Goal: Task Accomplishment & Management: Manage account settings

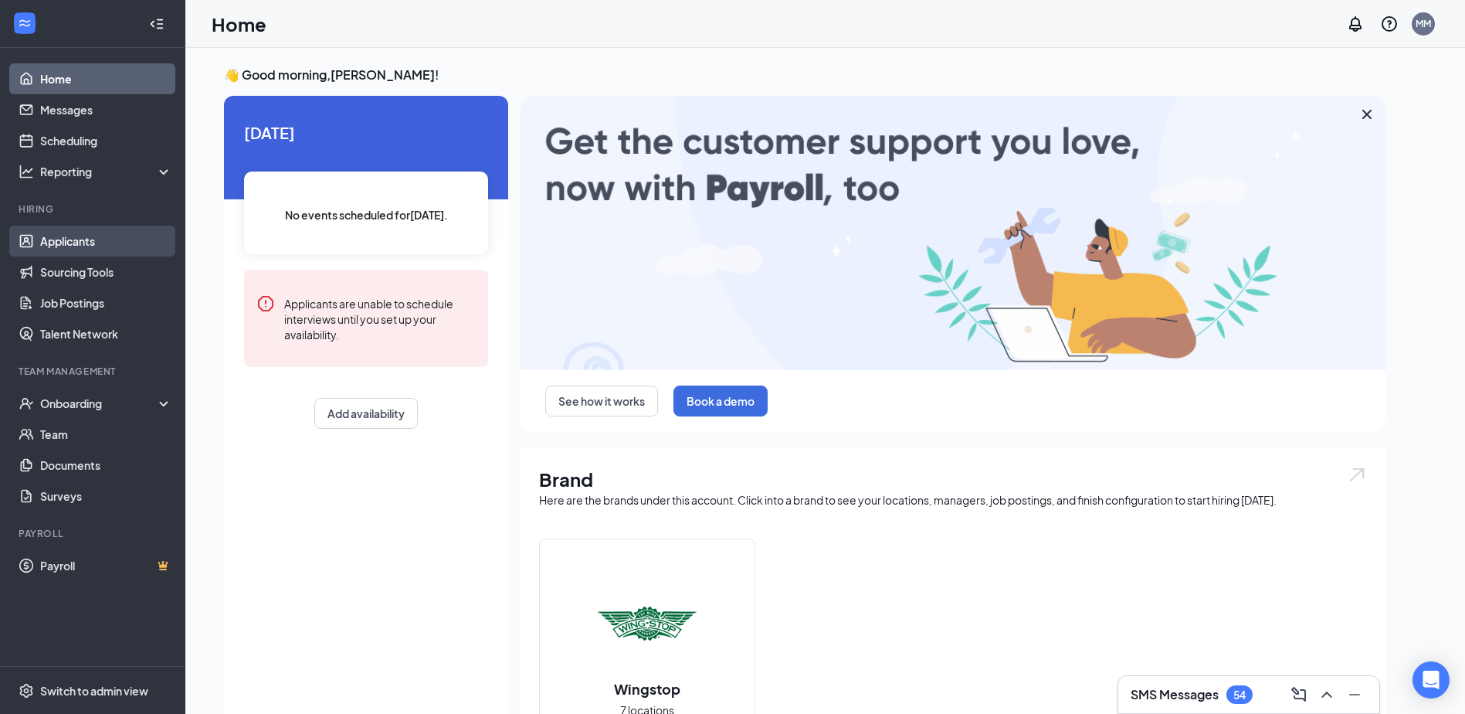
click at [83, 247] on link "Applicants" at bounding box center [106, 241] width 132 height 31
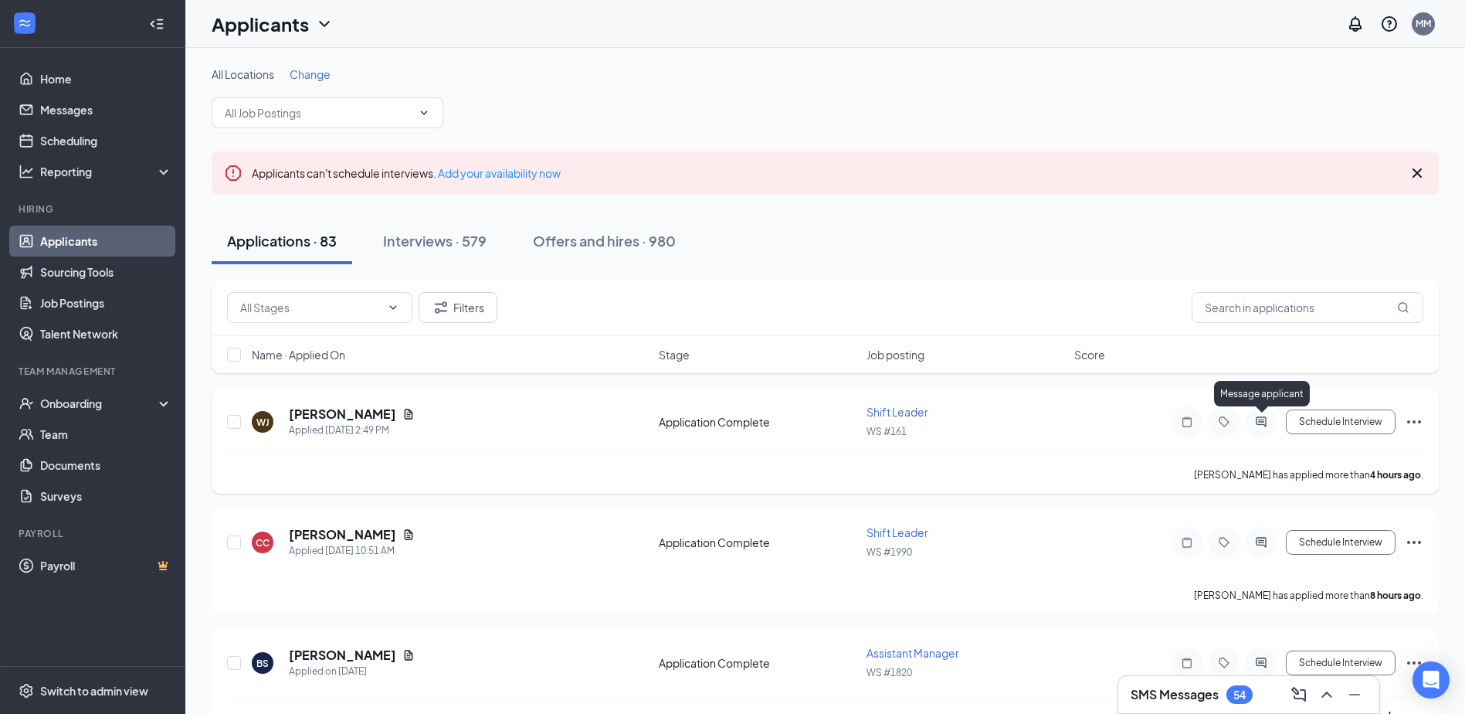
click at [1262, 422] on icon "ActiveChat" at bounding box center [1261, 421] width 10 height 10
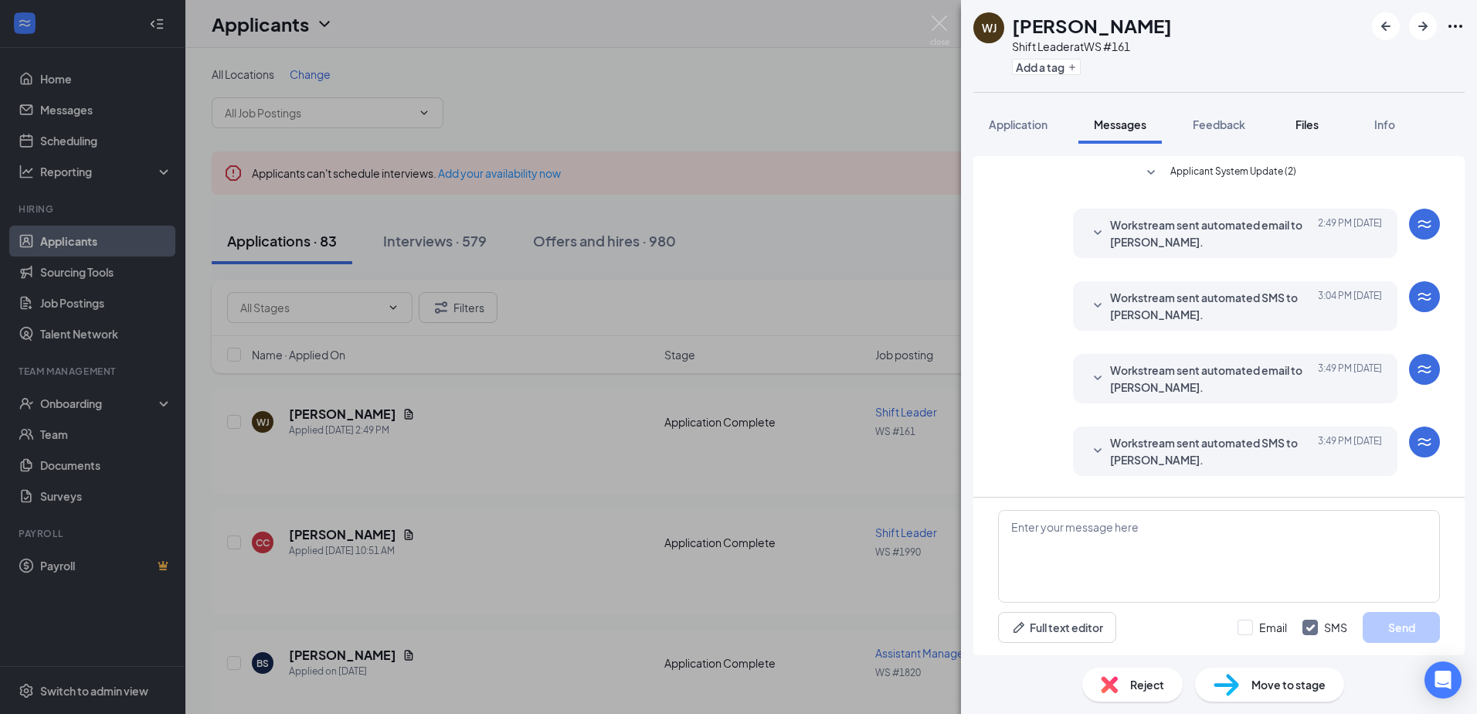
click at [1305, 125] on span "Files" at bounding box center [1306, 124] width 23 height 14
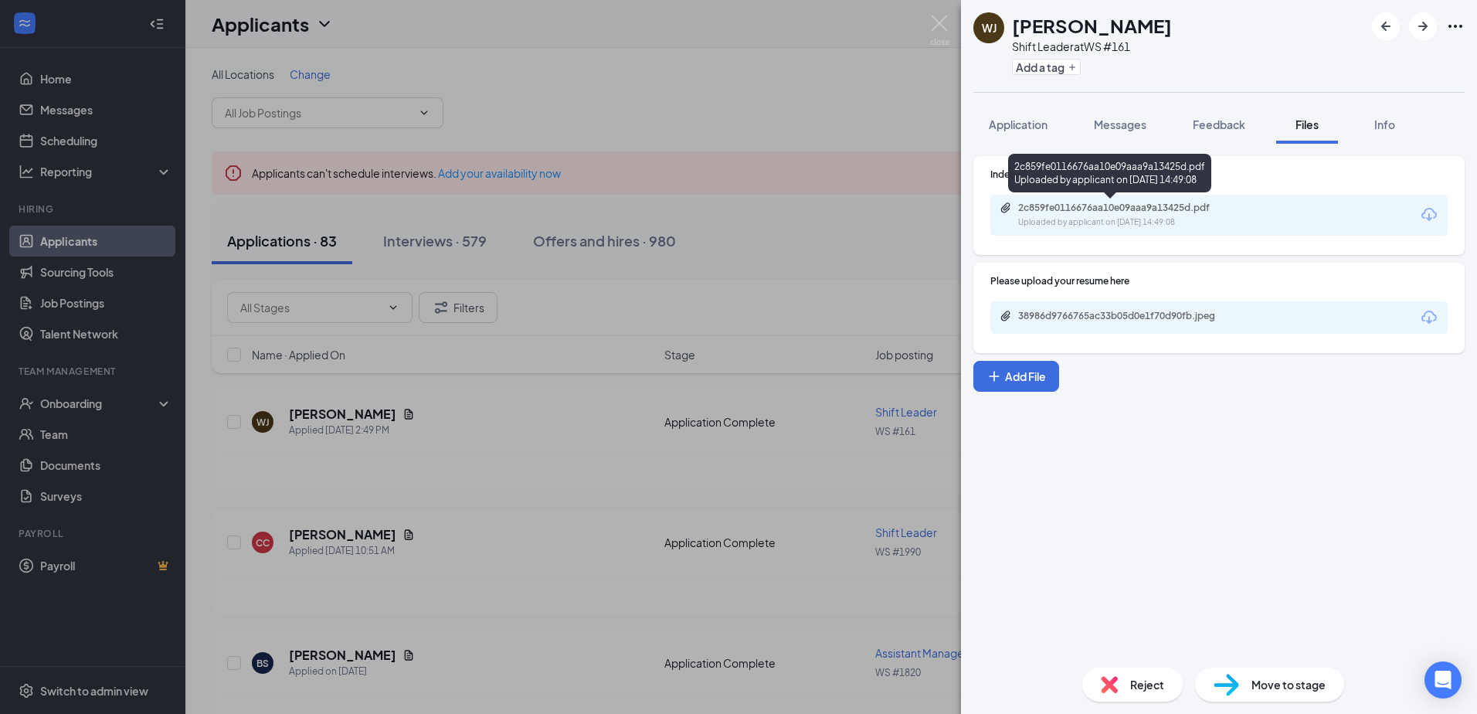
click at [1091, 211] on div "2c859fe0116676aa10e09aaa9a13425d.pdf" at bounding box center [1126, 208] width 216 height 12
click at [1021, 125] on span "Application" at bounding box center [1018, 124] width 59 height 14
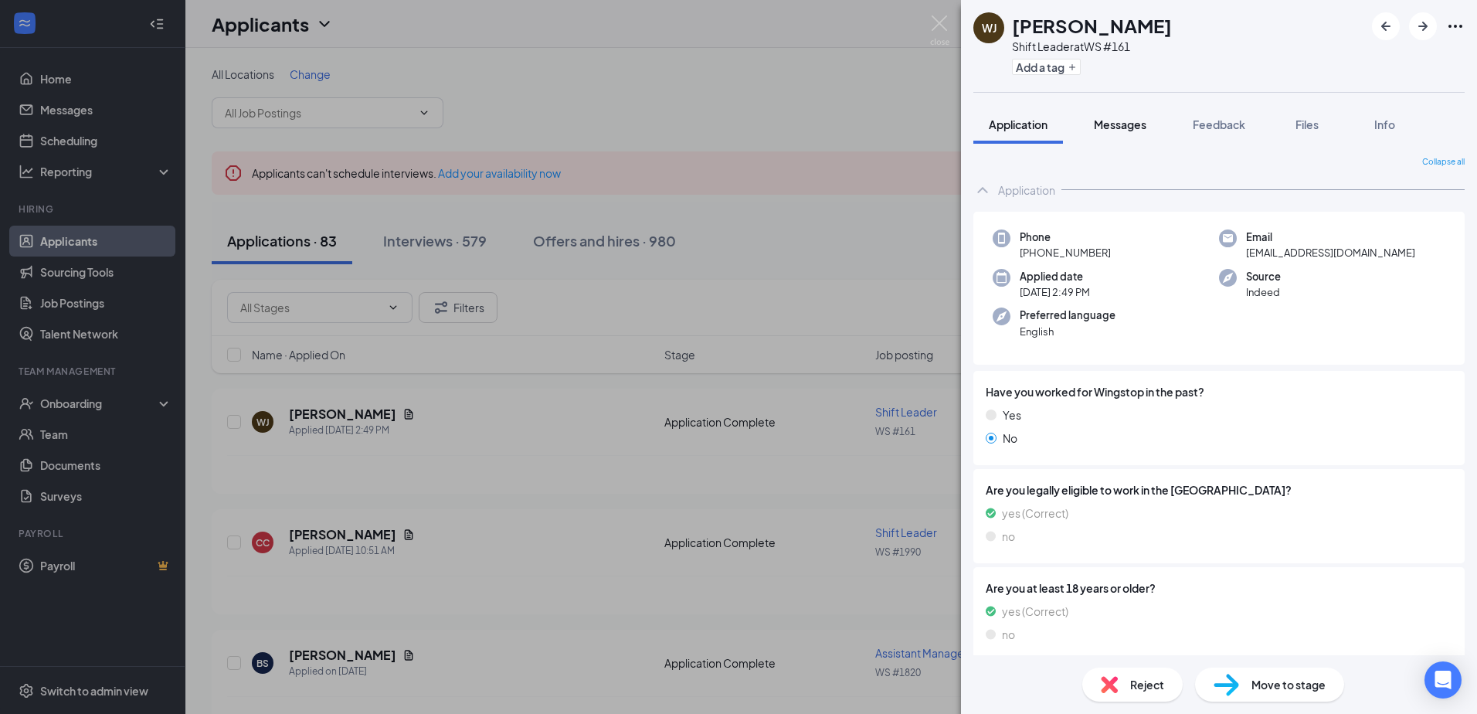
click at [1124, 121] on span "Messages" at bounding box center [1120, 124] width 53 height 14
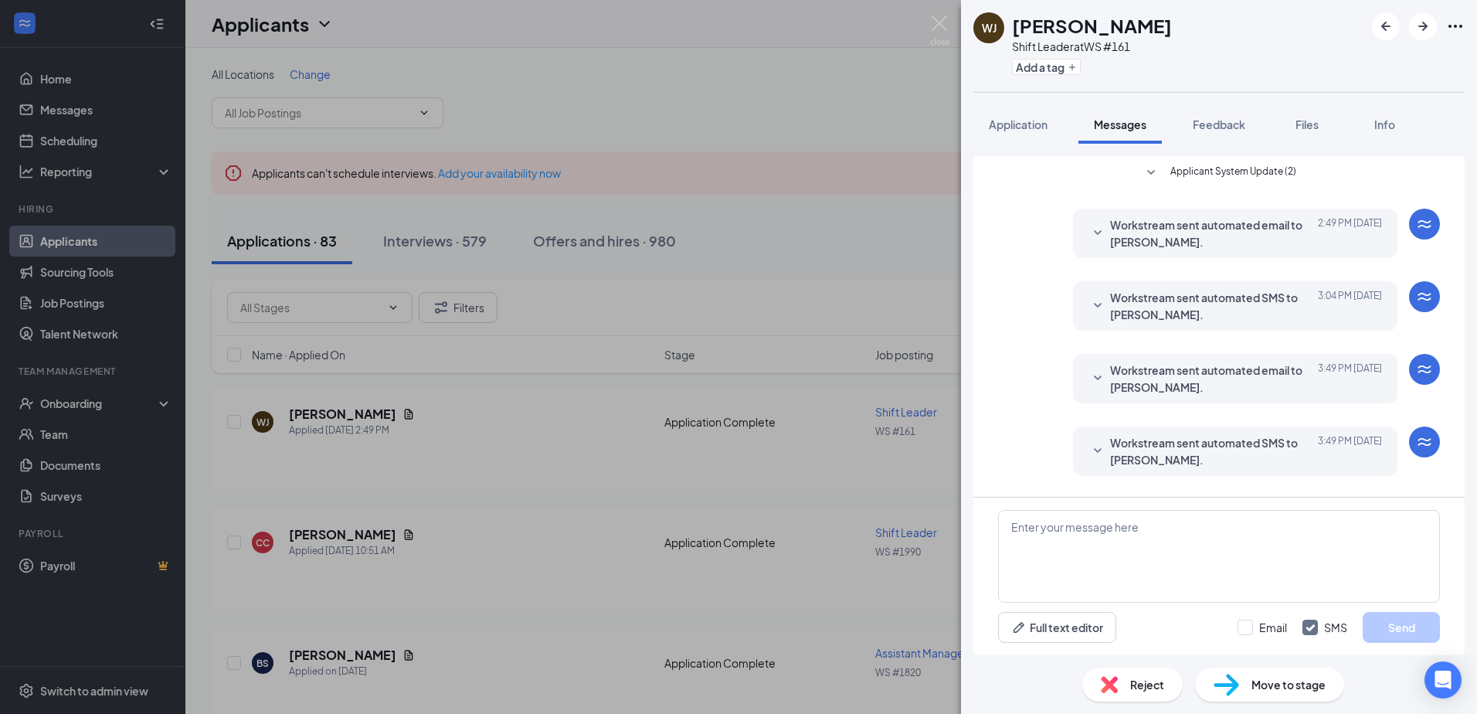
scroll to position [185, 0]
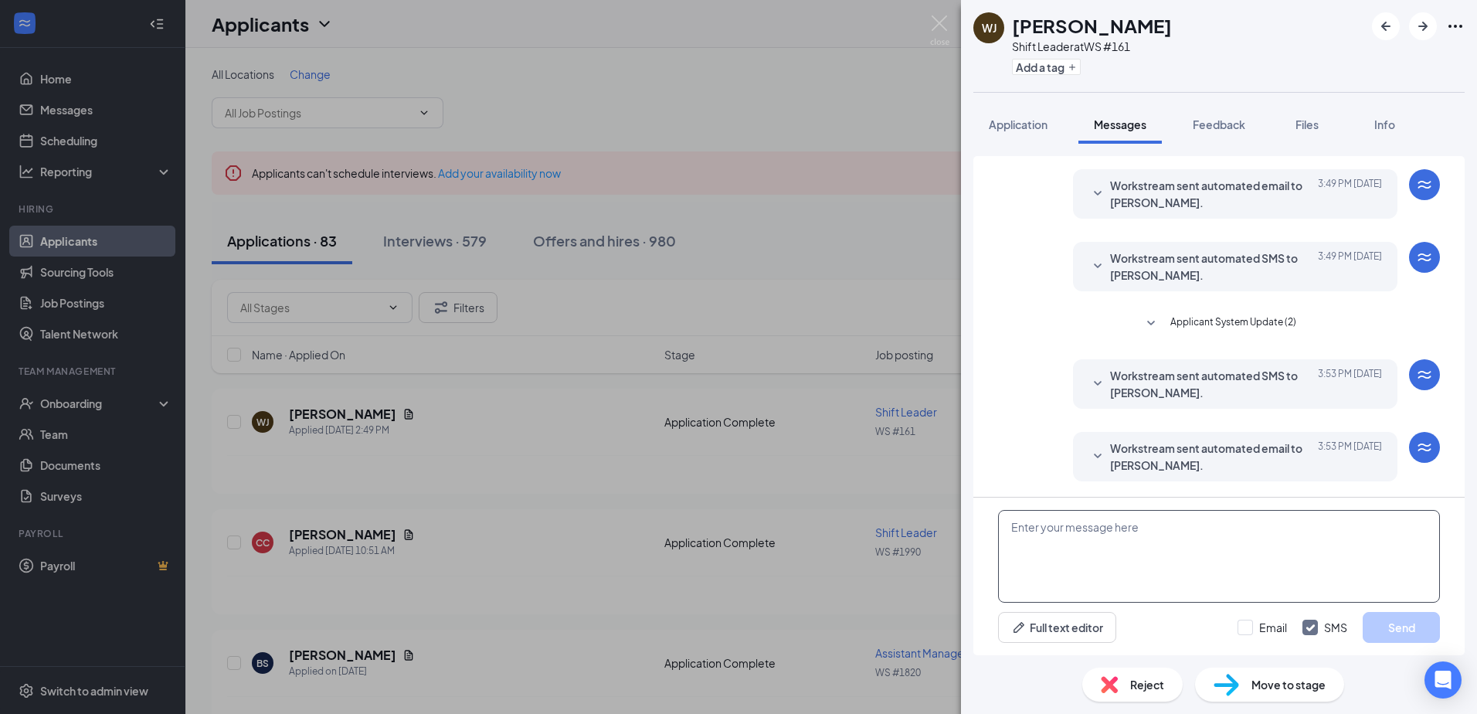
click at [1153, 544] on textarea at bounding box center [1219, 556] width 442 height 93
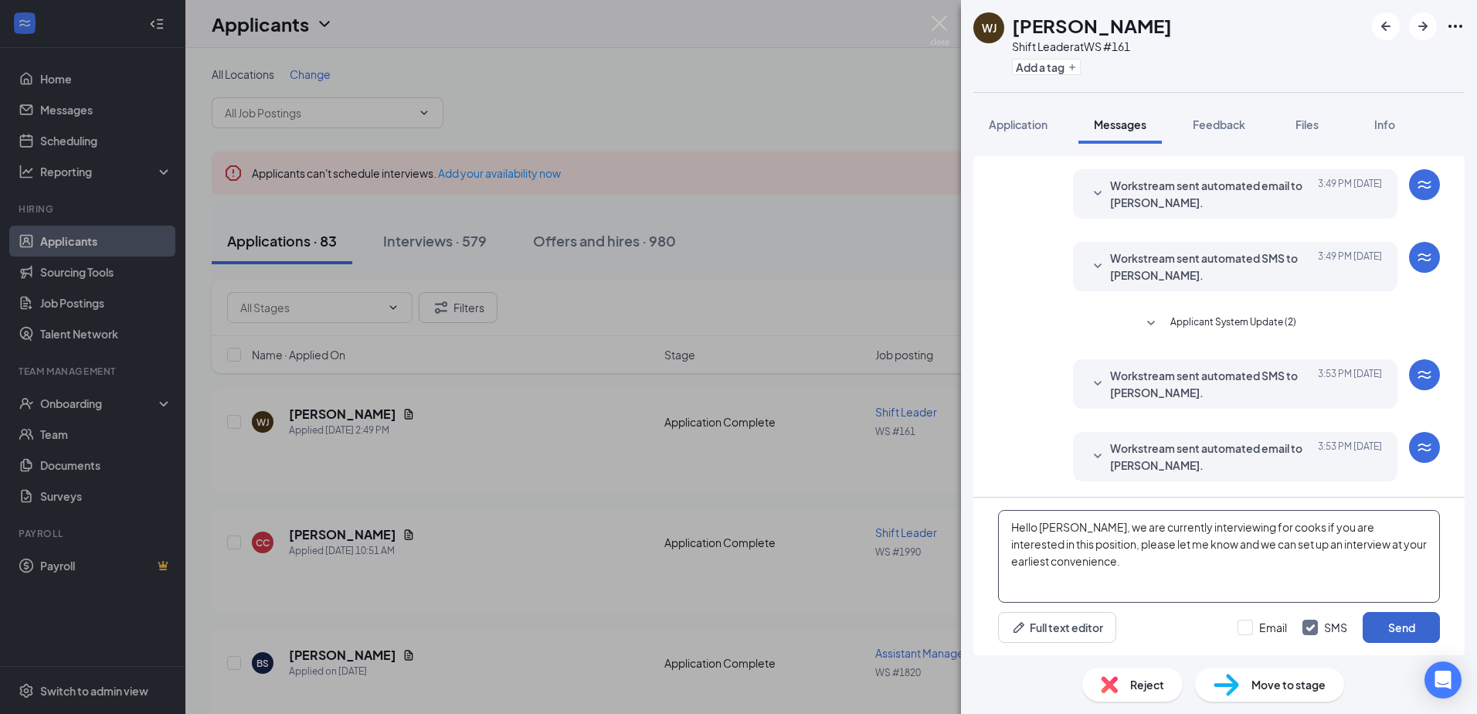
type textarea "Hello [PERSON_NAME], we are currently interviewing for cooks if you are interes…"
click at [1399, 625] on button "Send" at bounding box center [1400, 627] width 77 height 31
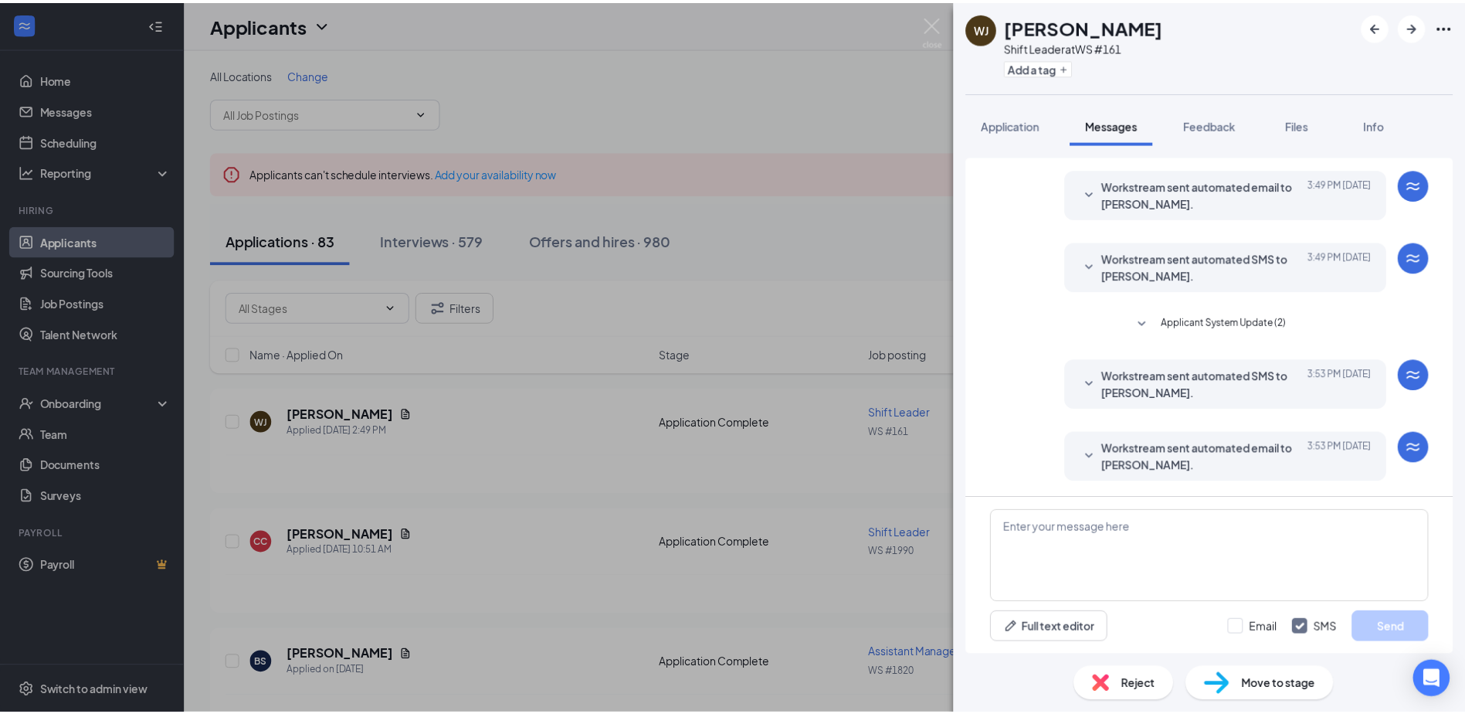
scroll to position [334, 0]
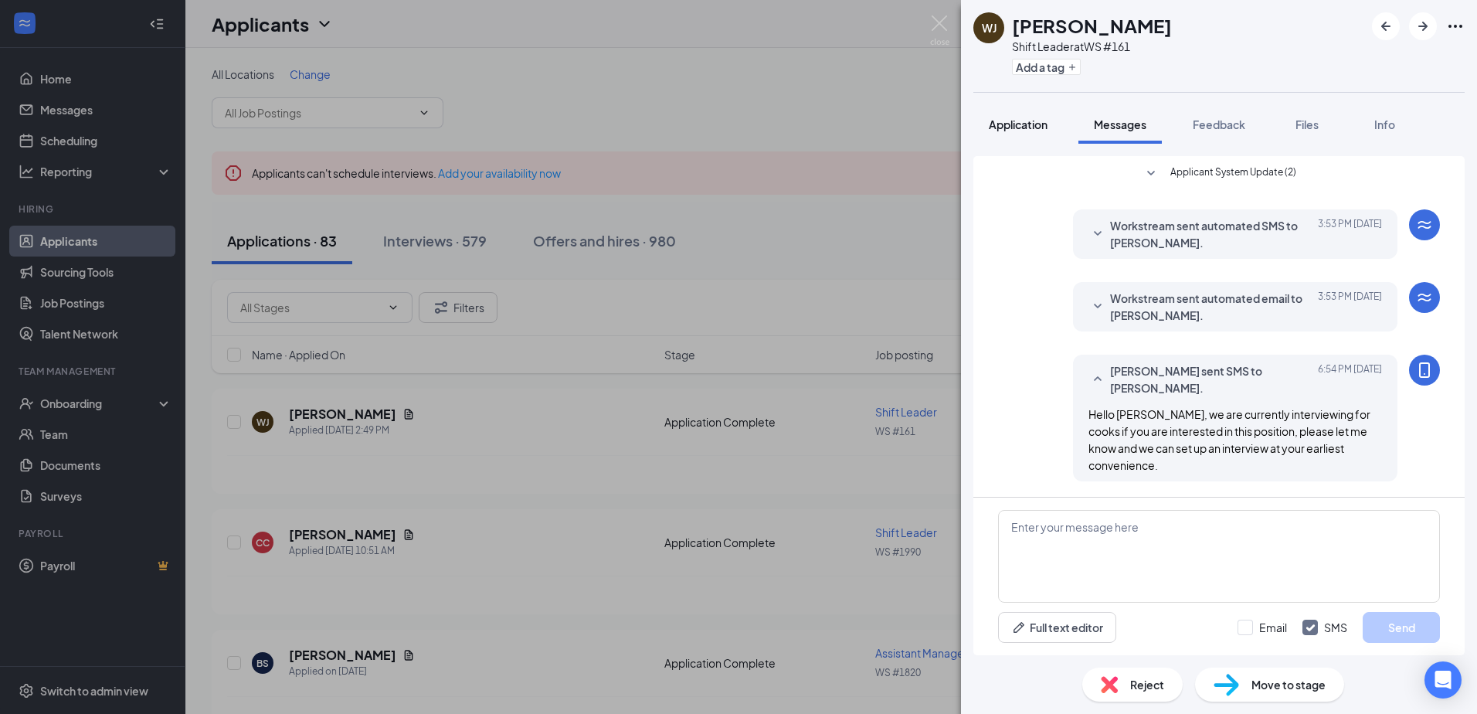
click at [996, 127] on span "Application" at bounding box center [1018, 124] width 59 height 14
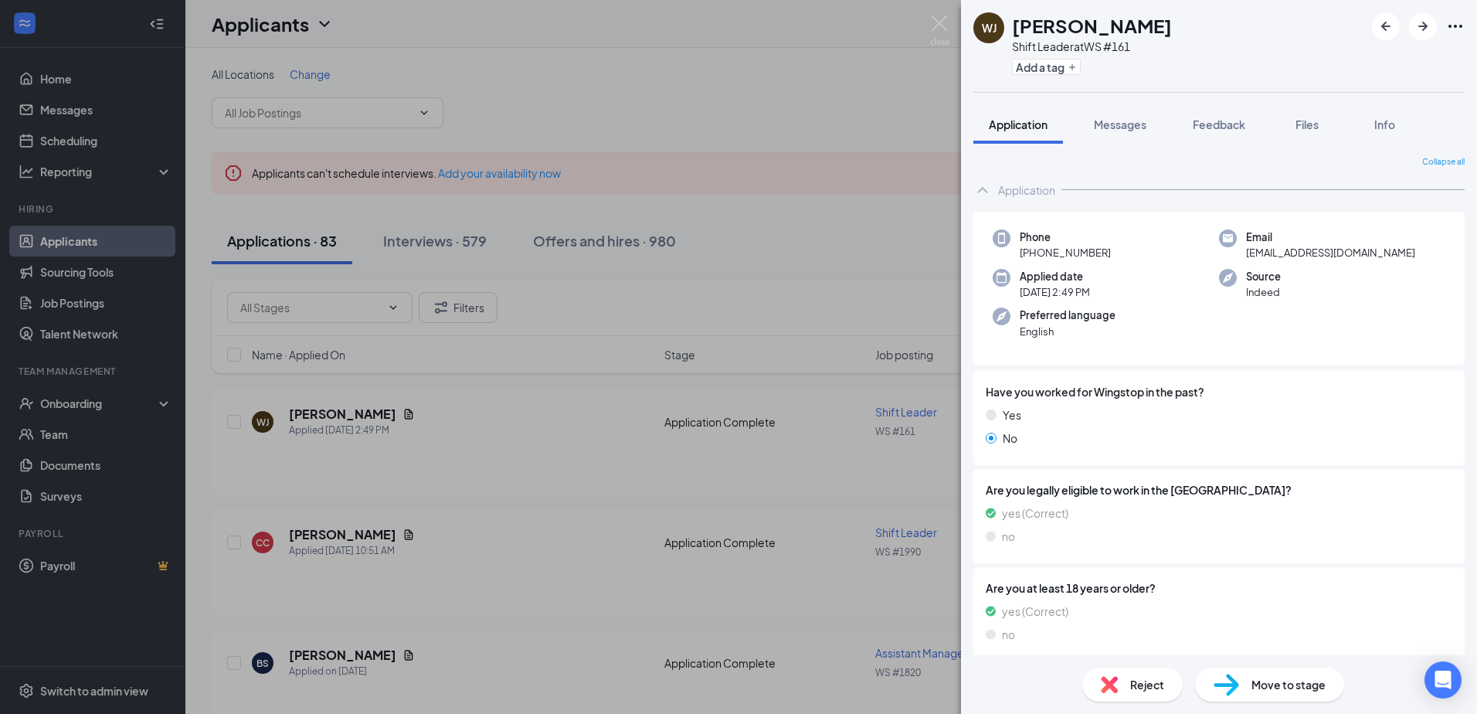
click at [400, 432] on div "[PERSON_NAME] Shift Leader at WS #161 Add a tag Application Messages Feedback F…" at bounding box center [738, 357] width 1477 height 714
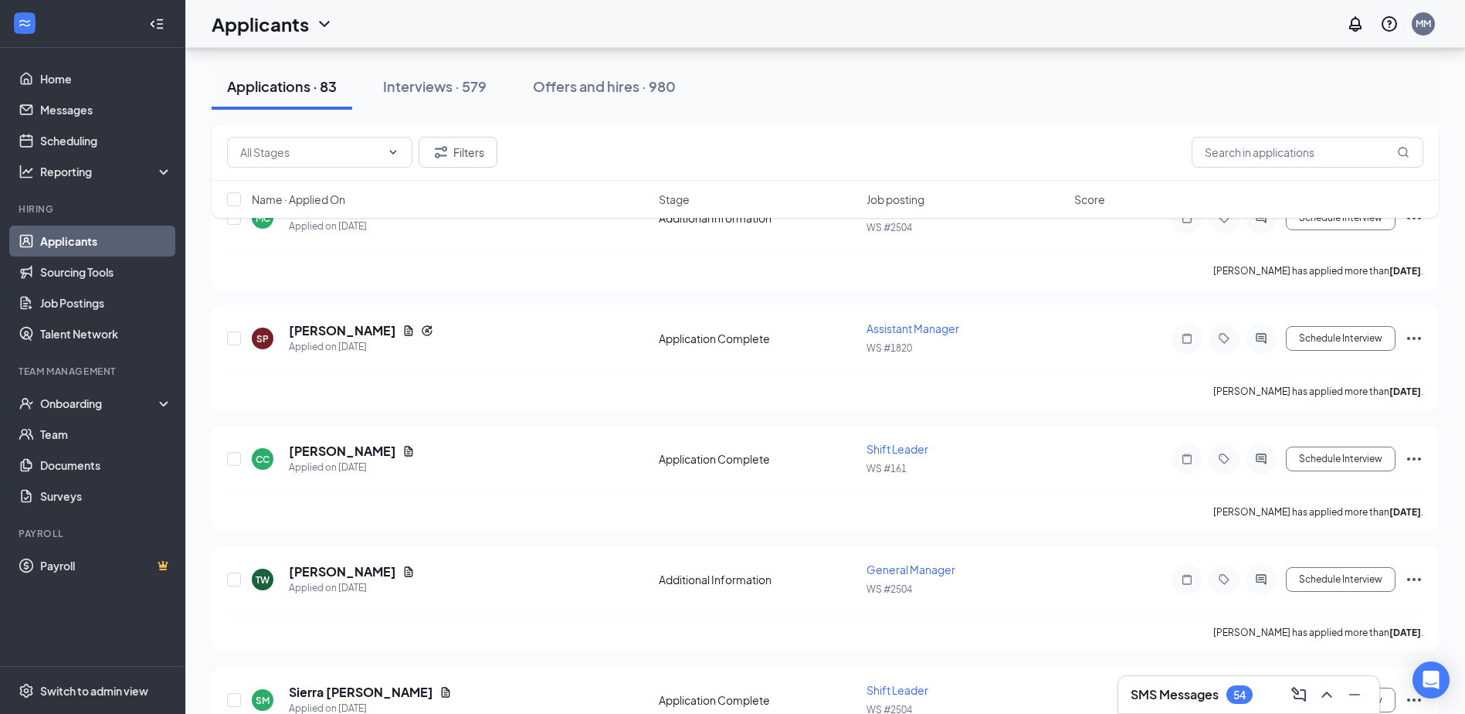
scroll to position [1081, 0]
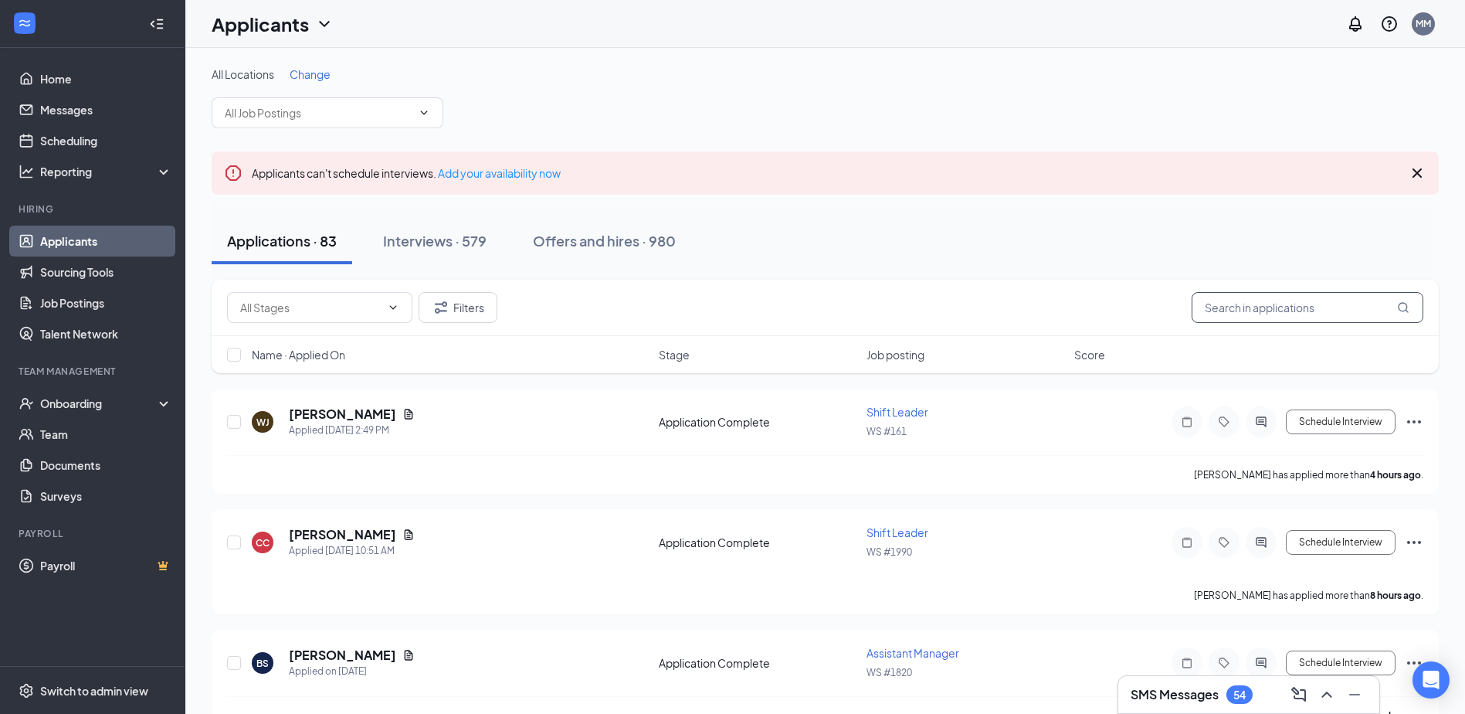
click at [1305, 304] on input "text" at bounding box center [1308, 307] width 232 height 31
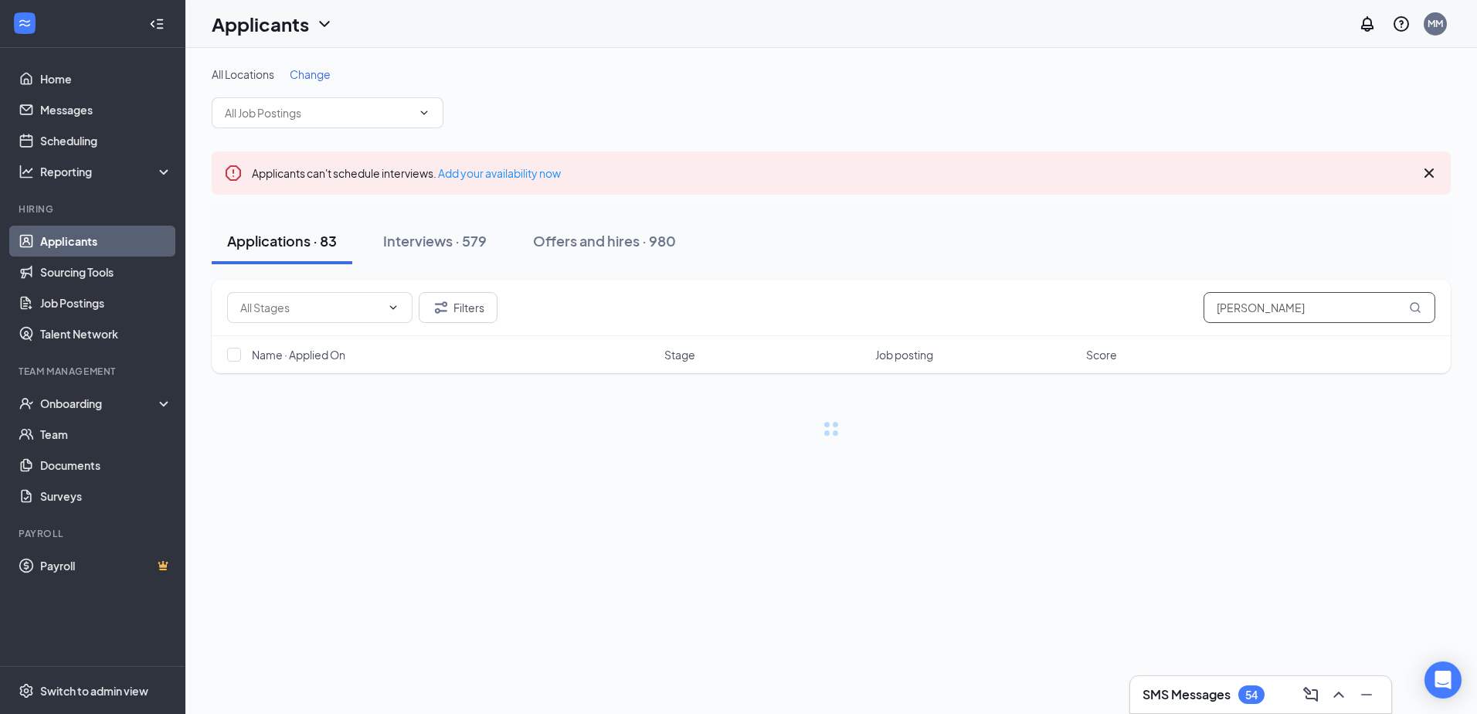
type input "[PERSON_NAME]"
click at [880, 622] on link "Interviews" at bounding box center [879, 623] width 53 height 14
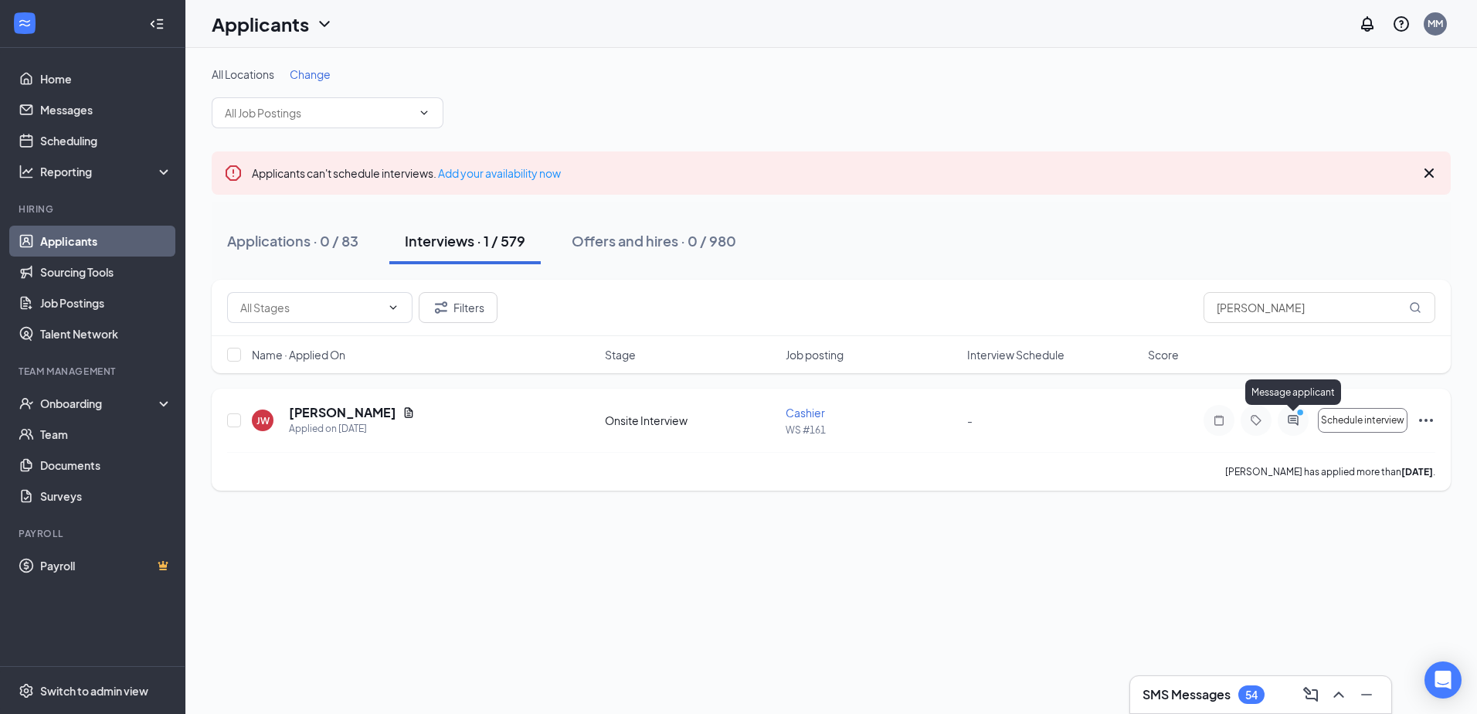
click at [1294, 422] on icon "ActiveChat" at bounding box center [1292, 420] width 10 height 10
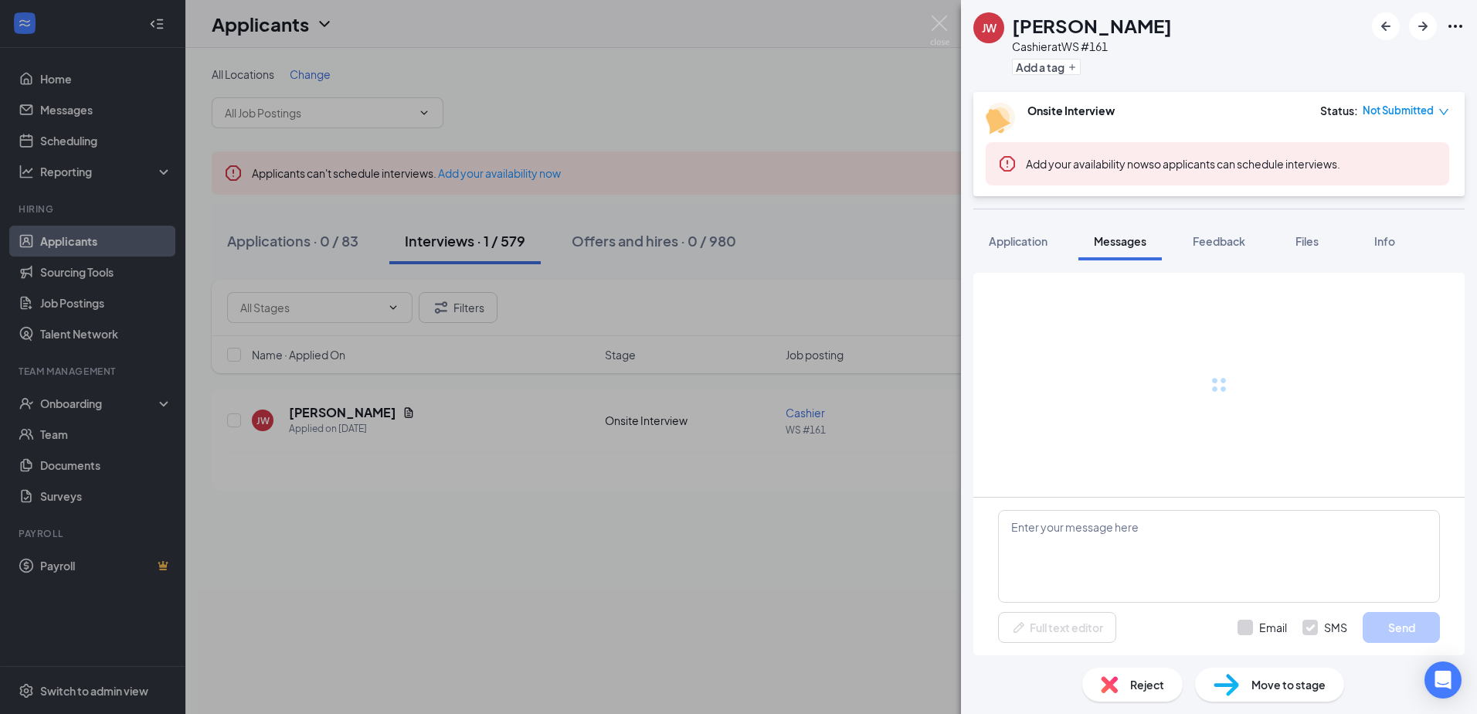
scroll to position [466, 0]
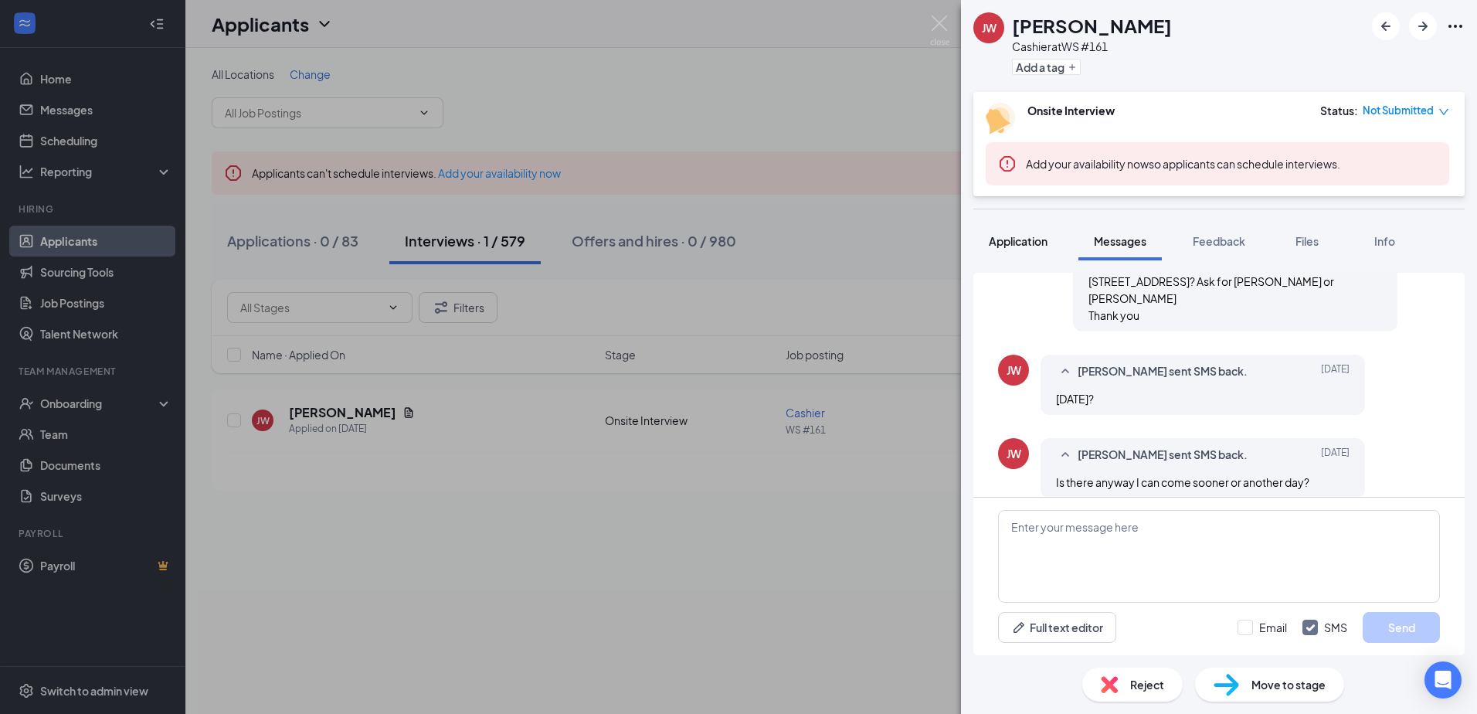
click at [1019, 239] on span "Application" at bounding box center [1018, 241] width 59 height 14
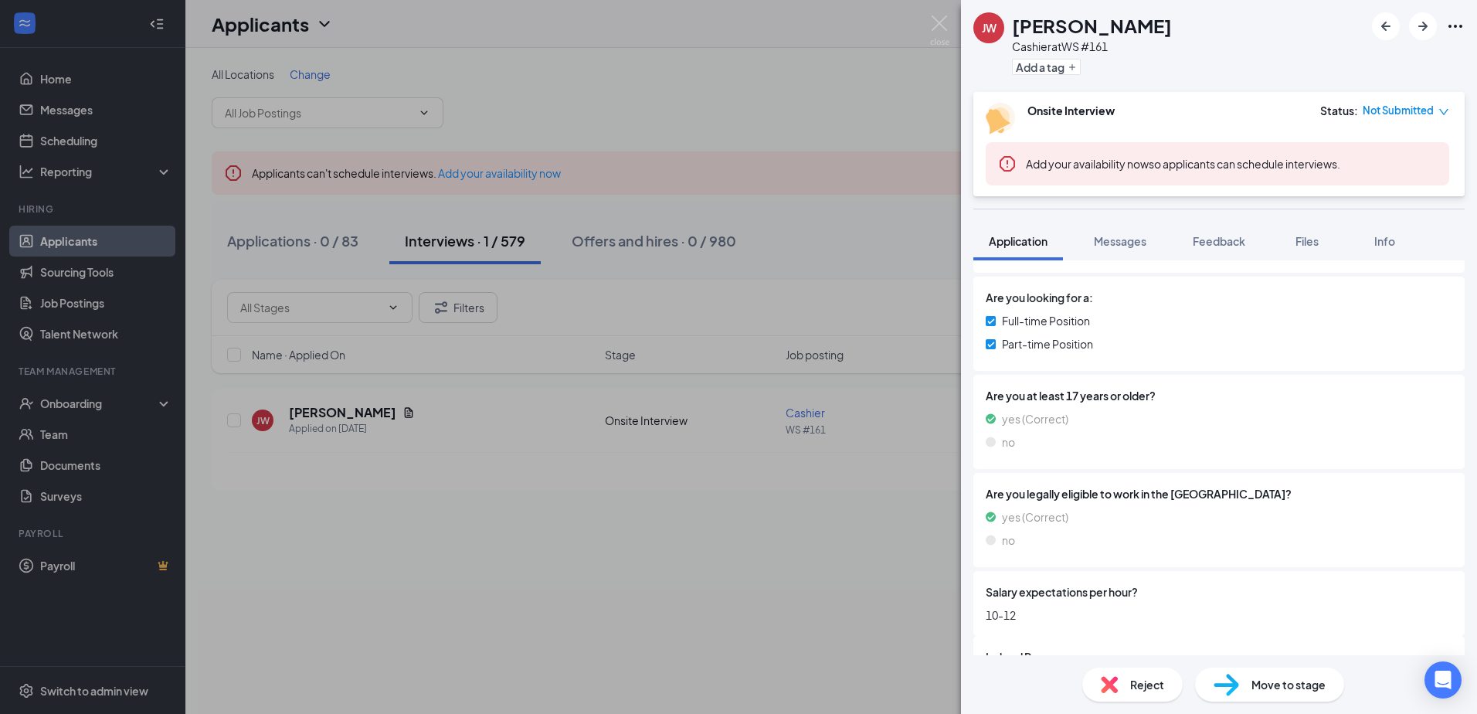
scroll to position [376, 0]
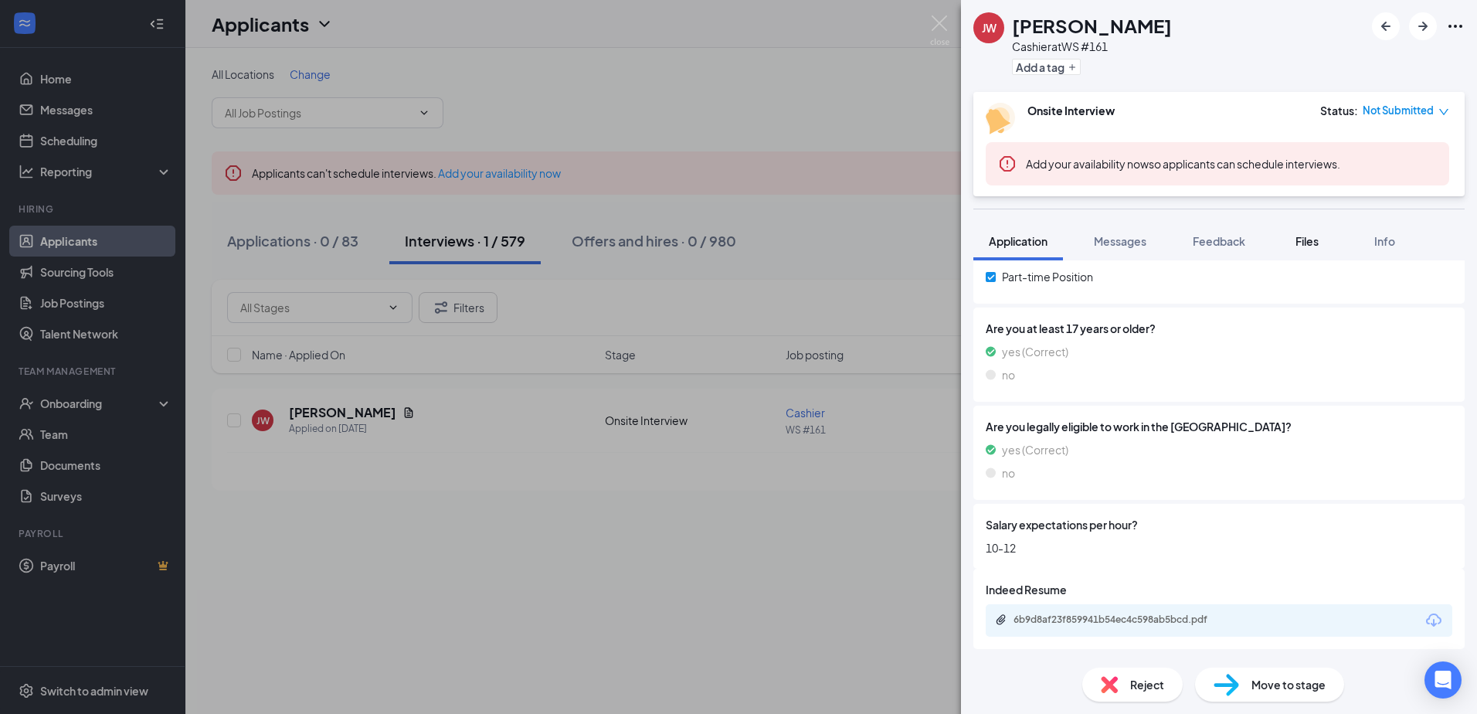
click at [1324, 244] on button "Files" at bounding box center [1307, 241] width 62 height 39
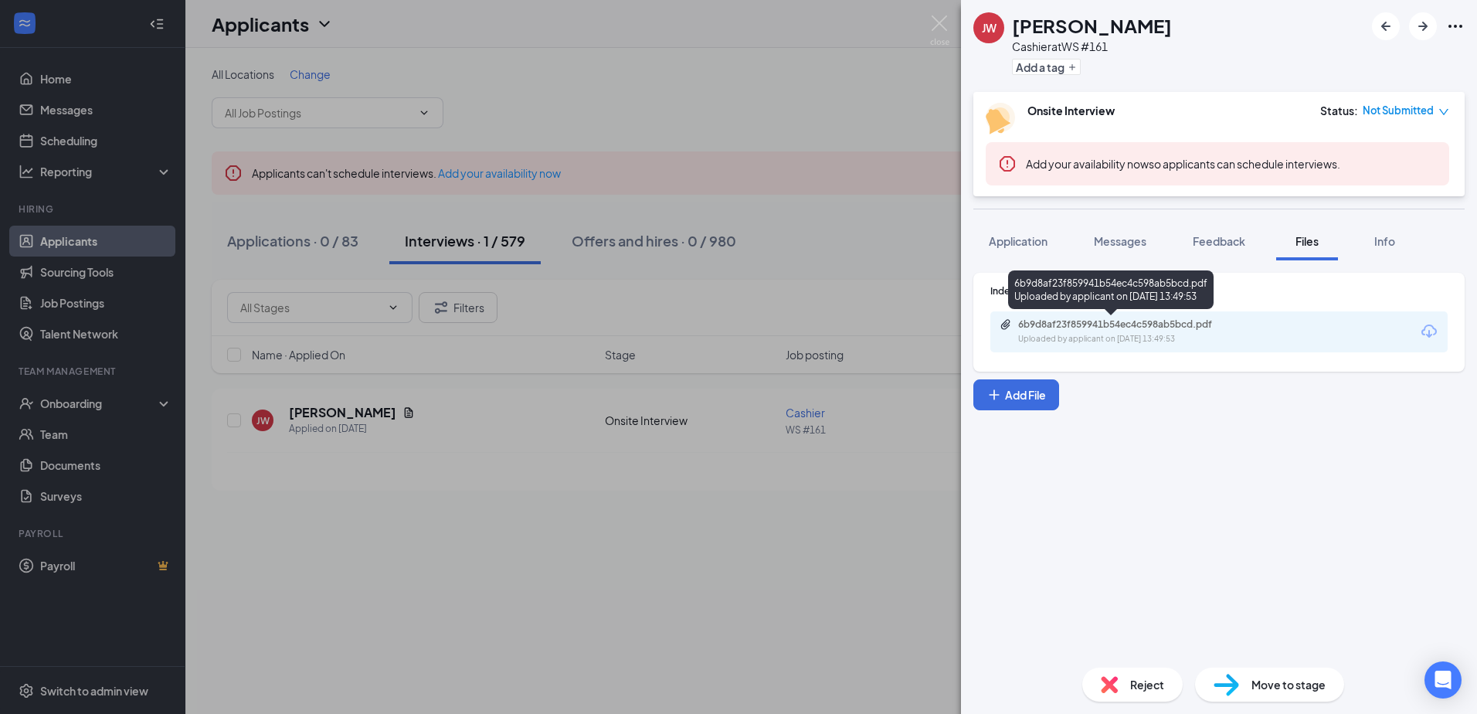
click at [1085, 339] on div "Uploaded by applicant on Oct 10, 2025 at 13:49:53" at bounding box center [1134, 339] width 232 height 12
click at [643, 619] on div "JW Jonas Wood Cashier at WS #161 Add a tag Onsite Interview Status : Not Submit…" at bounding box center [738, 357] width 1477 height 714
